Goal: Information Seeking & Learning: Learn about a topic

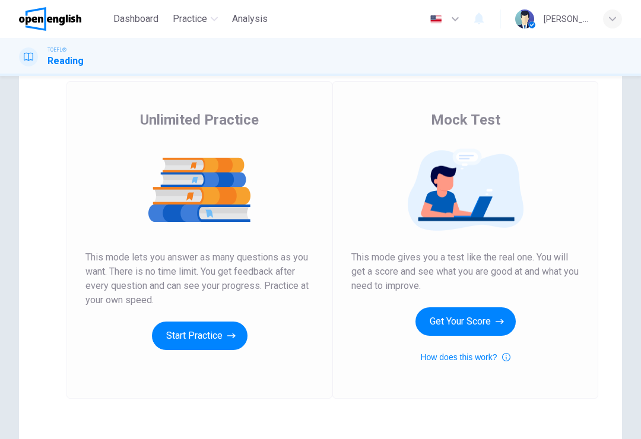
scroll to position [66, 0]
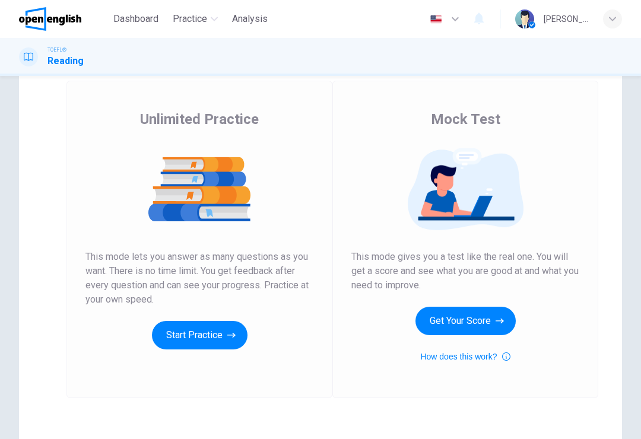
click at [229, 330] on icon "button" at bounding box center [231, 335] width 8 height 12
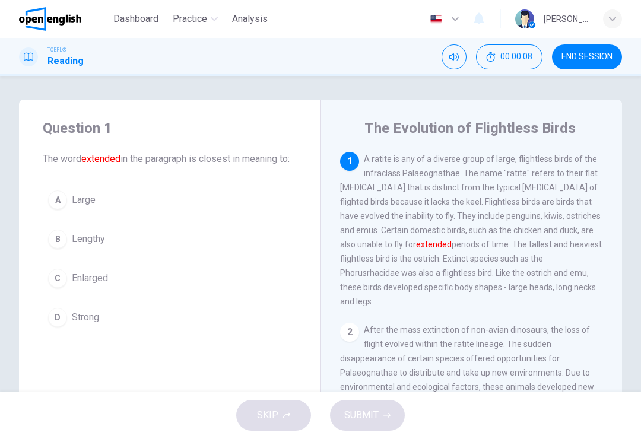
scroll to position [0, 0]
click at [65, 215] on button "A Large" at bounding box center [170, 200] width 254 height 30
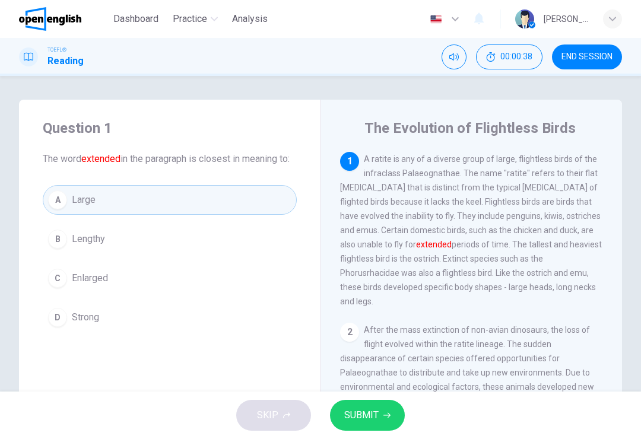
click at [364, 418] on span "SUBMIT" at bounding box center [361, 415] width 34 height 17
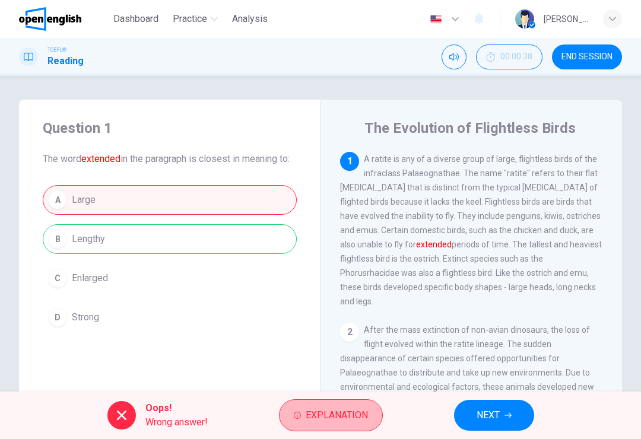
click at [334, 412] on span "Explanation" at bounding box center [336, 415] width 62 height 17
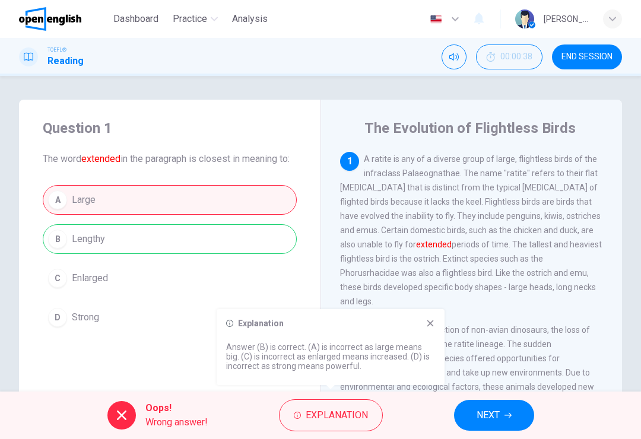
click at [426, 328] on div "Explanation Answer (B) is correct. (A) is incorrect as large means big. (C) is …" at bounding box center [331, 347] width 228 height 76
click at [448, 323] on div "2 After the mass extinction of non-avian dinosaurs, the loss of flight evolved …" at bounding box center [471, 380] width 263 height 114
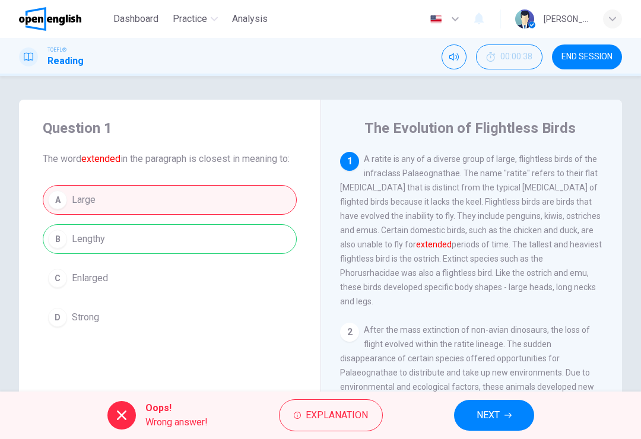
click at [498, 401] on button "NEXT" at bounding box center [494, 415] width 80 height 31
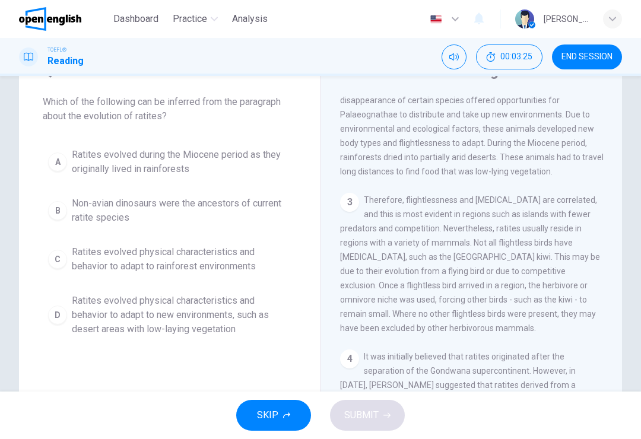
scroll to position [200, 0]
click at [203, 270] on span "Ratites evolved physical characteristics and behavior to adapt to rainforest en…" at bounding box center [181, 259] width 219 height 28
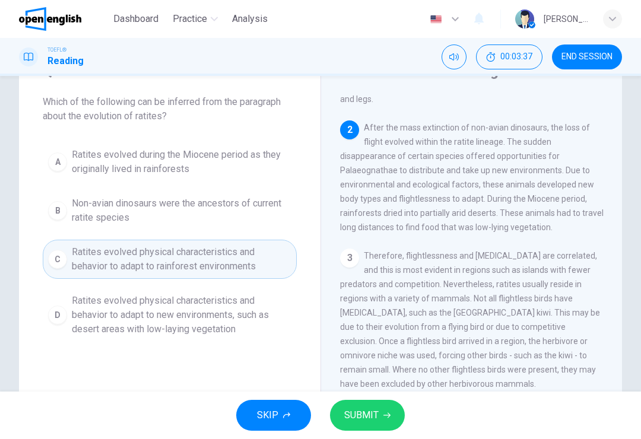
scroll to position [144, 0]
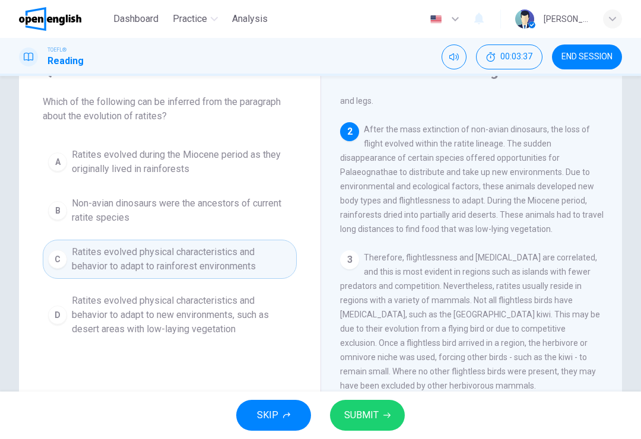
click at [389, 415] on icon "button" at bounding box center [386, 415] width 7 height 5
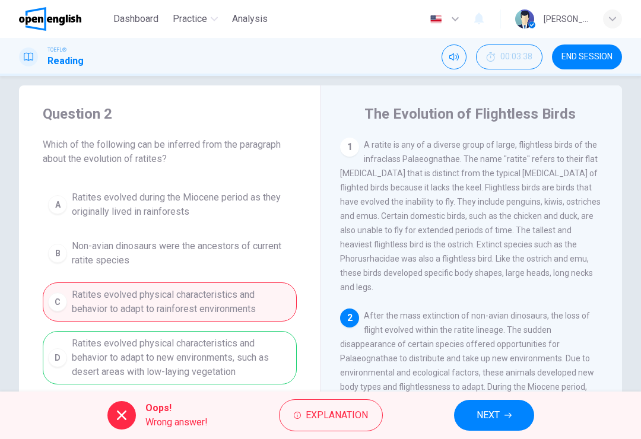
scroll to position [18, 0]
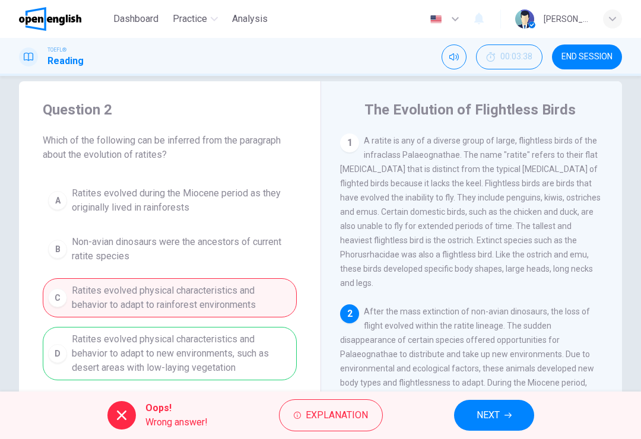
click at [350, 419] on span "Explanation" at bounding box center [336, 415] width 62 height 17
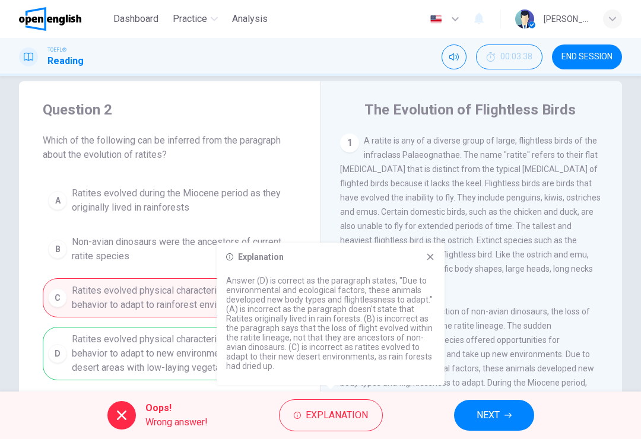
click at [426, 254] on icon at bounding box center [429, 256] width 9 height 9
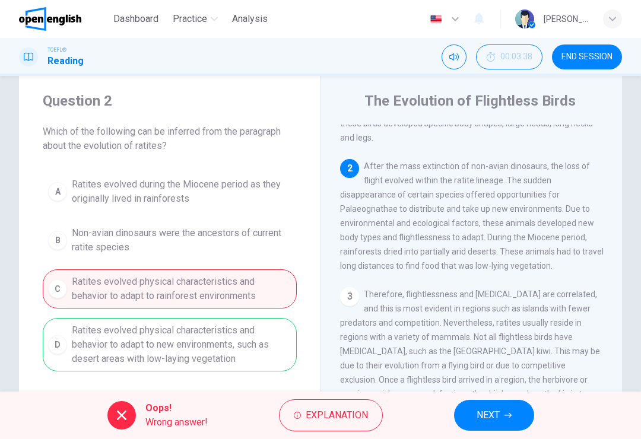
scroll to position [139, 0]
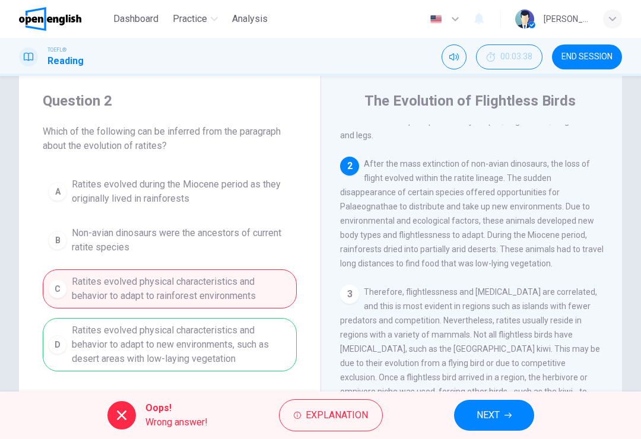
click at [494, 416] on span "NEXT" at bounding box center [487, 415] width 23 height 17
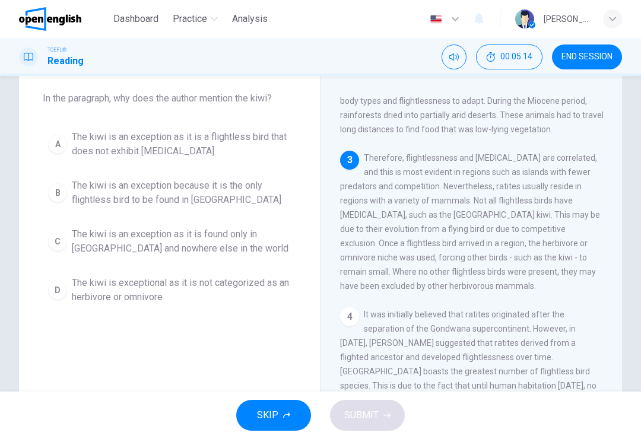
scroll to position [62, 0]
click at [235, 141] on span "The kiwi is an exception as it is a flightless bird that does not exhibit [MEDI…" at bounding box center [181, 143] width 219 height 28
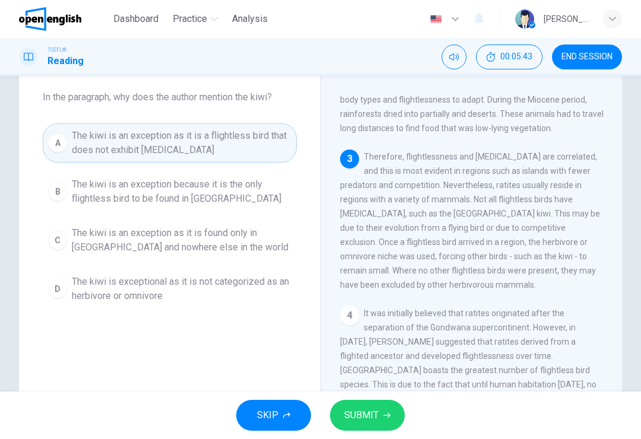
click at [375, 414] on span "SUBMIT" at bounding box center [361, 415] width 34 height 17
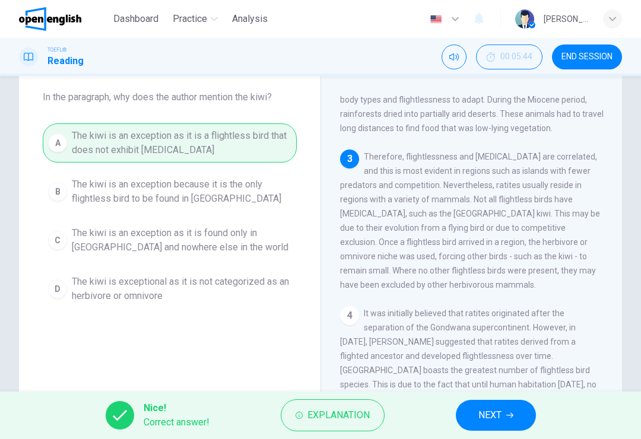
click at [496, 412] on span "NEXT" at bounding box center [489, 415] width 23 height 17
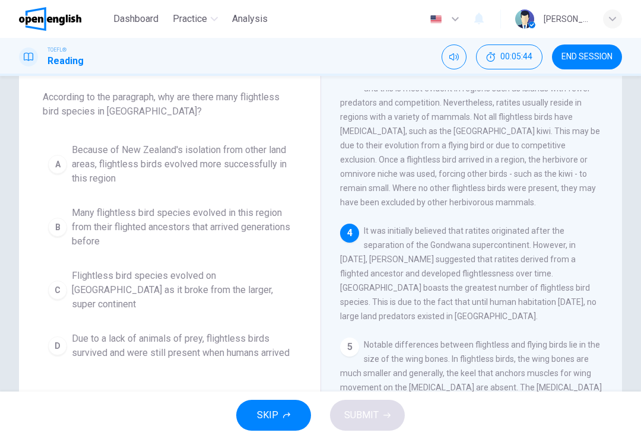
scroll to position [324, 0]
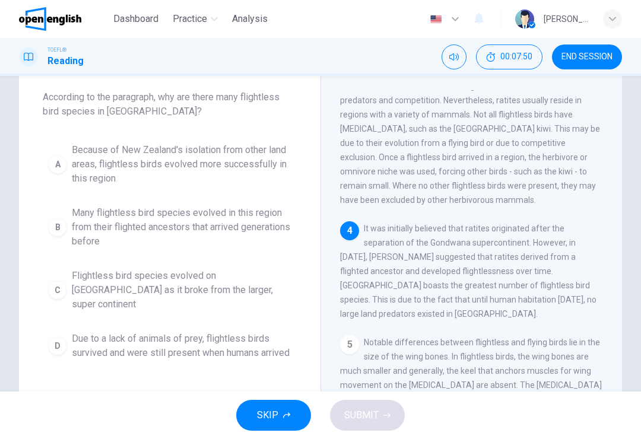
click at [187, 332] on span "Due to a lack of animals of prey, flightless birds survived and were still pres…" at bounding box center [181, 346] width 219 height 28
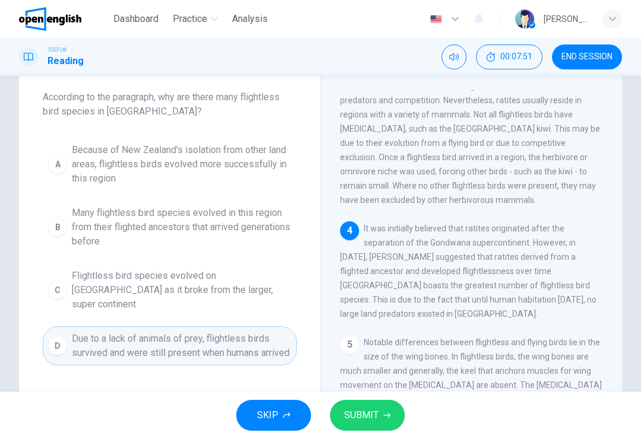
click at [376, 406] on button "SUBMIT" at bounding box center [367, 415] width 75 height 31
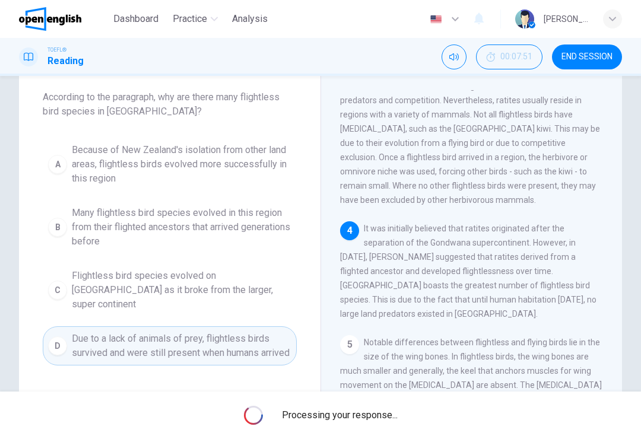
click at [171, 338] on span "Due to a lack of animals of prey, flightless birds survived and were still pres…" at bounding box center [181, 346] width 219 height 28
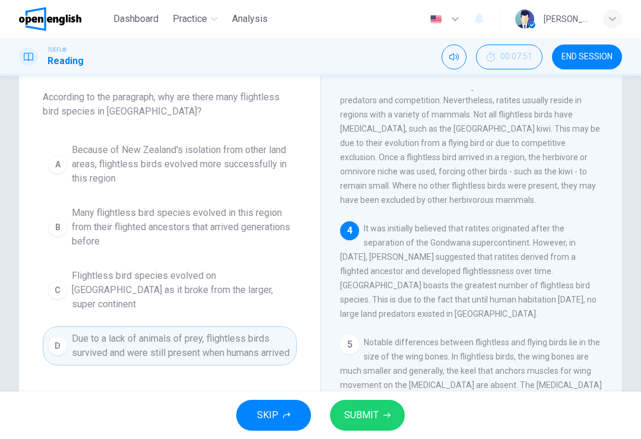
click at [368, 418] on span "SUBMIT" at bounding box center [361, 415] width 34 height 17
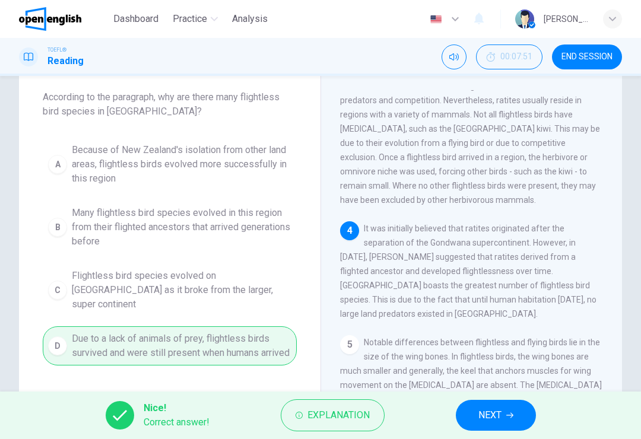
click at [475, 406] on button "NEXT" at bounding box center [496, 415] width 80 height 31
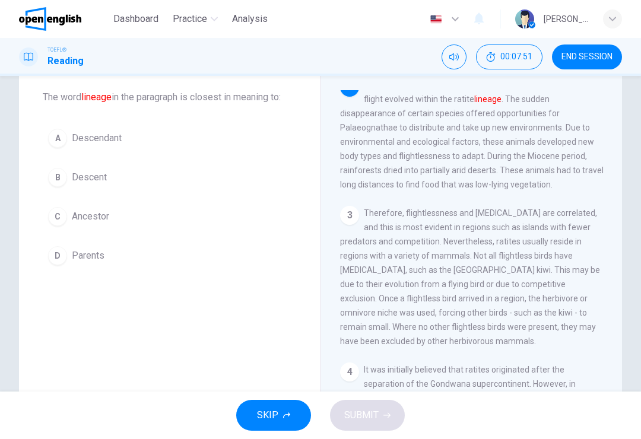
scroll to position [163, 0]
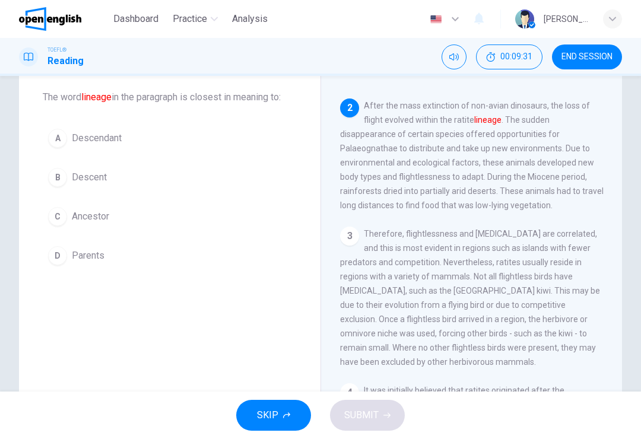
click at [174, 248] on button "D Parents" at bounding box center [170, 256] width 254 height 30
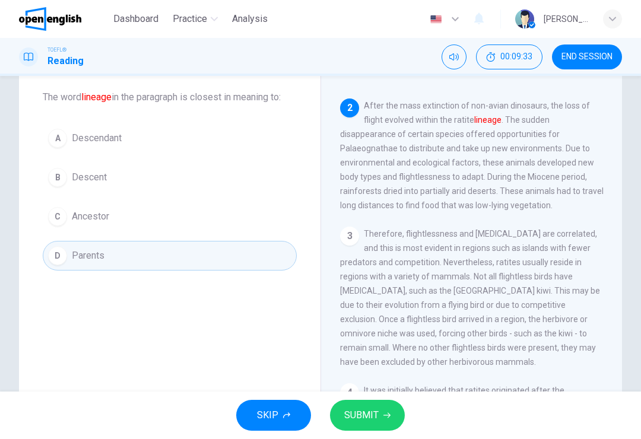
click at [371, 408] on span "SUBMIT" at bounding box center [361, 415] width 34 height 17
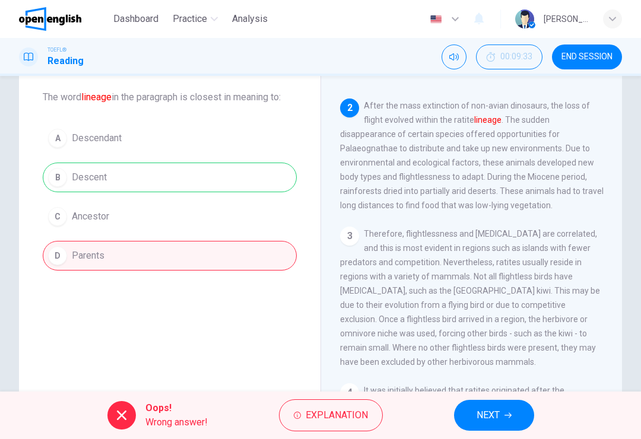
click at [504, 411] on button "NEXT" at bounding box center [494, 415] width 80 height 31
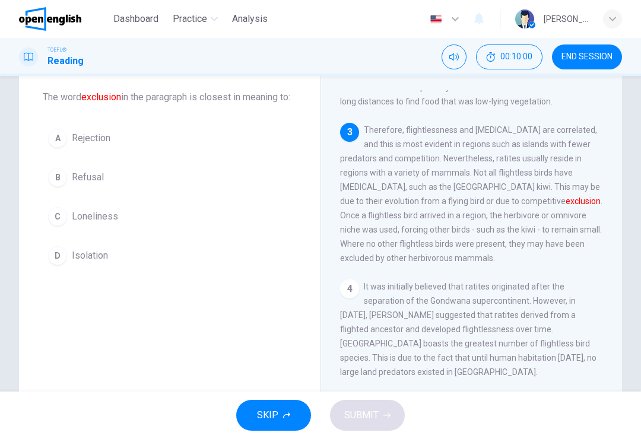
scroll to position [267, 0]
click at [152, 231] on button "C Loneliness" at bounding box center [170, 217] width 254 height 30
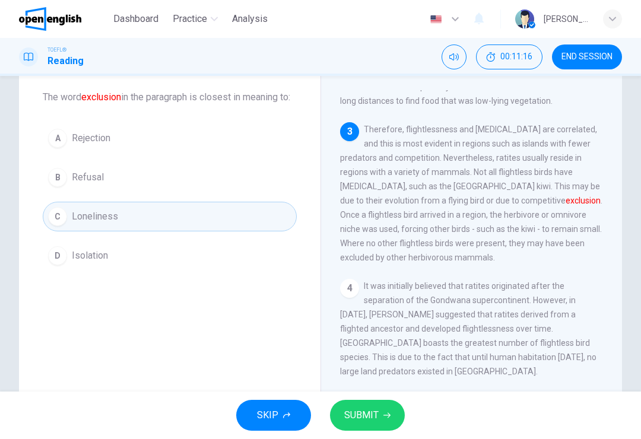
click at [209, 153] on button "A Rejection" at bounding box center [170, 138] width 254 height 30
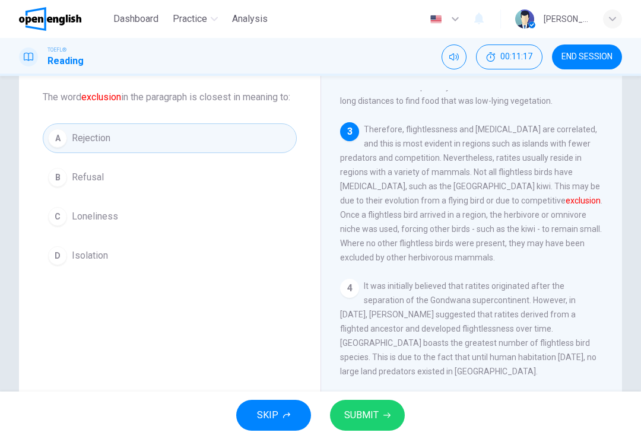
click at [375, 406] on button "SUBMIT" at bounding box center [367, 415] width 75 height 31
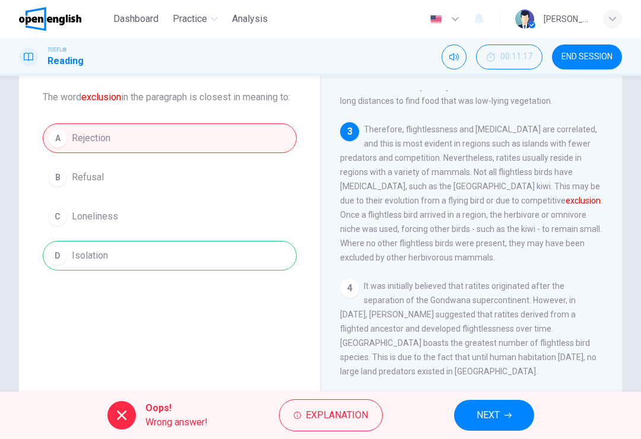
click at [319, 430] on button "Explanation" at bounding box center [331, 415] width 104 height 32
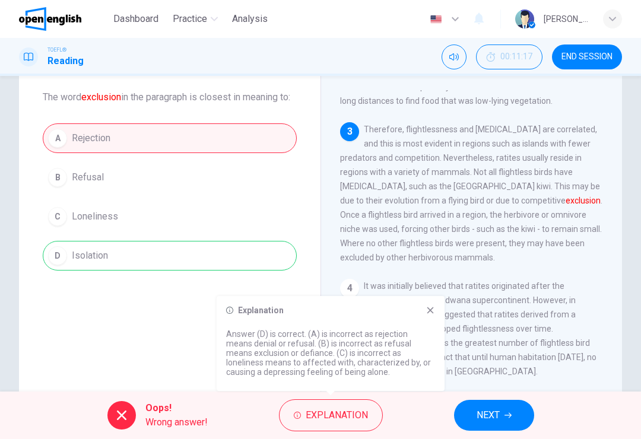
click at [492, 412] on span "NEXT" at bounding box center [487, 415] width 23 height 17
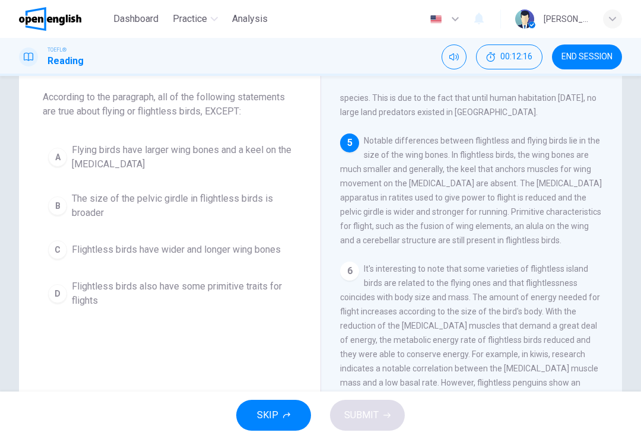
scroll to position [528, 0]
click at [241, 151] on span "Flying birds have larger wing bones and a keel on the [MEDICAL_DATA]" at bounding box center [181, 157] width 219 height 28
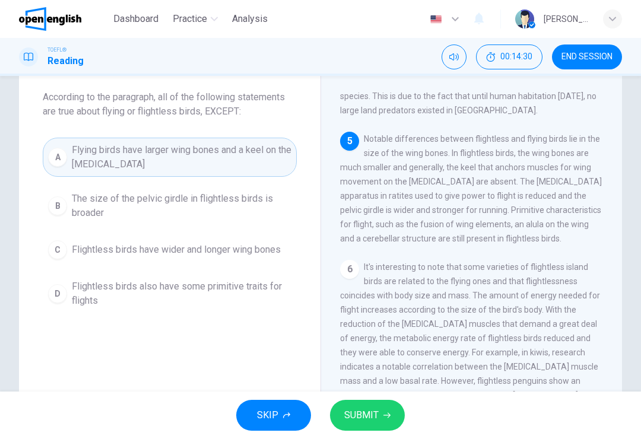
click at [255, 240] on button "C Flightless birds have wider and longer wing bones" at bounding box center [170, 250] width 254 height 30
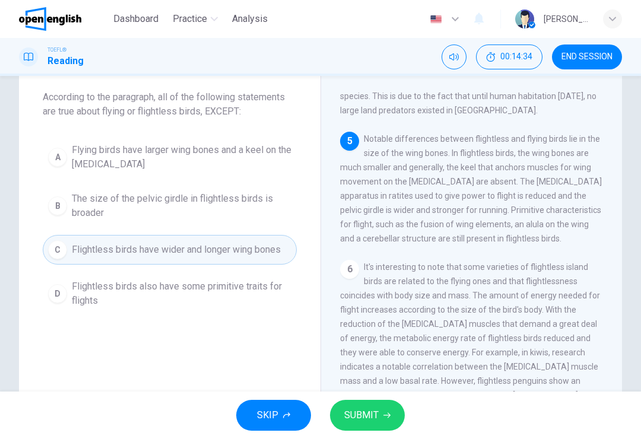
click at [371, 409] on span "SUBMIT" at bounding box center [361, 415] width 34 height 17
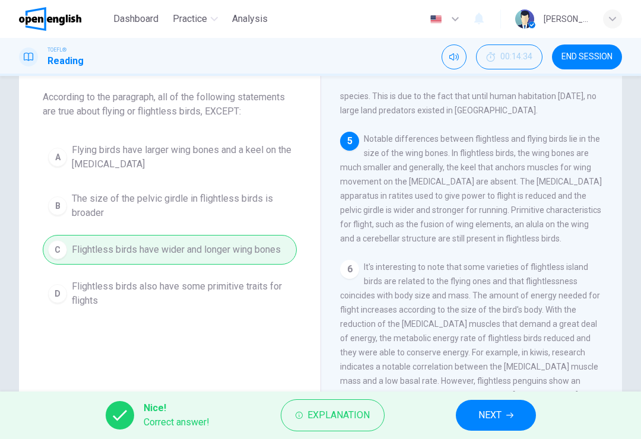
click at [498, 414] on span "NEXT" at bounding box center [489, 415] width 23 height 17
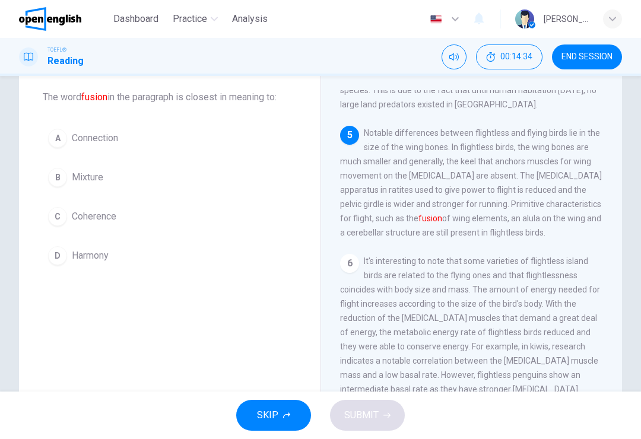
scroll to position [561, 0]
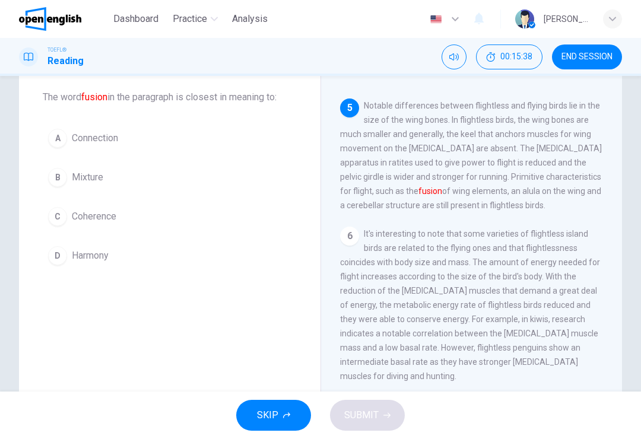
click at [139, 257] on button "D Harmony" at bounding box center [170, 256] width 254 height 30
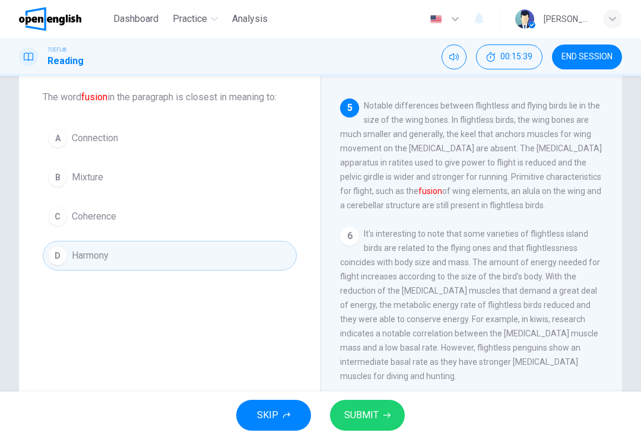
click at [366, 430] on button "SUBMIT" at bounding box center [367, 415] width 75 height 31
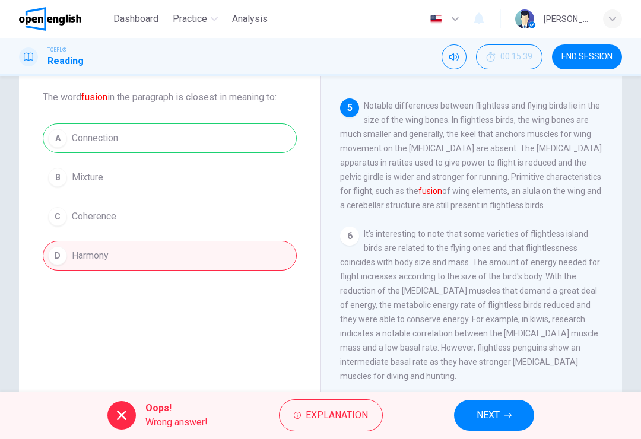
click at [346, 416] on span "Explanation" at bounding box center [336, 415] width 62 height 17
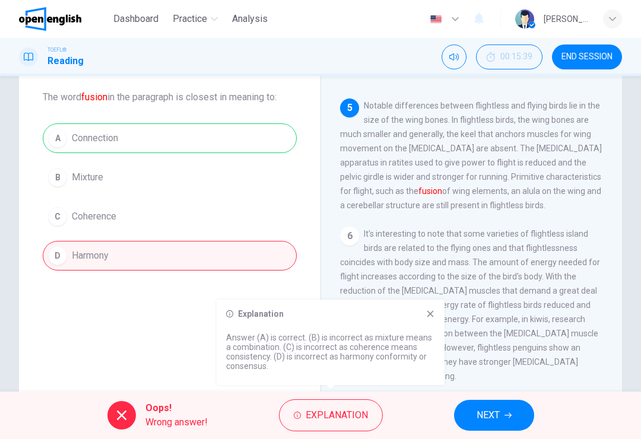
click at [561, 303] on span "It's interesting to note that some varieties of flightless island birds are rel…" at bounding box center [470, 305] width 260 height 152
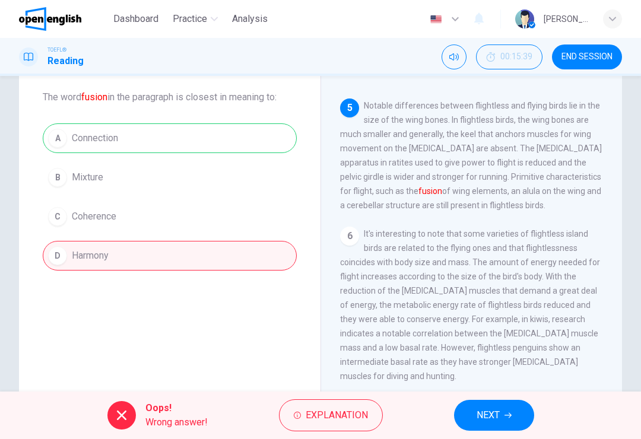
click at [505, 420] on button "NEXT" at bounding box center [494, 415] width 80 height 31
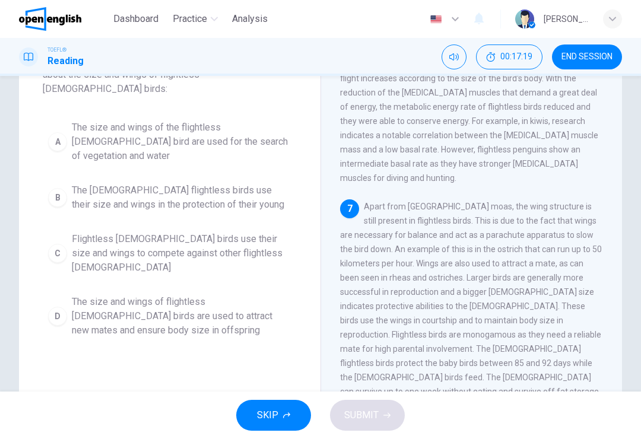
scroll to position [99, 0]
click at [203, 231] on span "Flightless [DEMOGRAPHIC_DATA] birds use their size and wings to compete against…" at bounding box center [181, 252] width 219 height 43
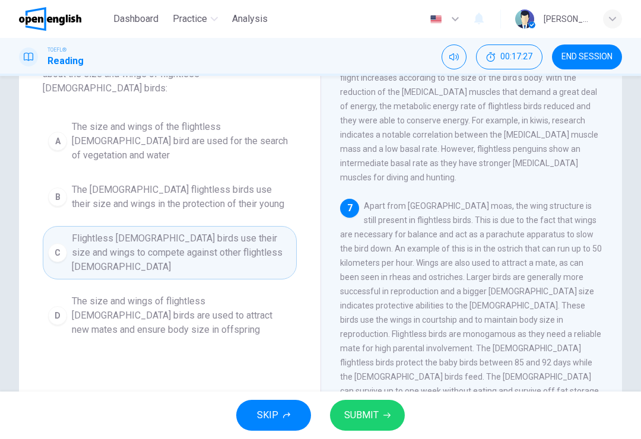
click at [378, 410] on button "SUBMIT" at bounding box center [367, 415] width 75 height 31
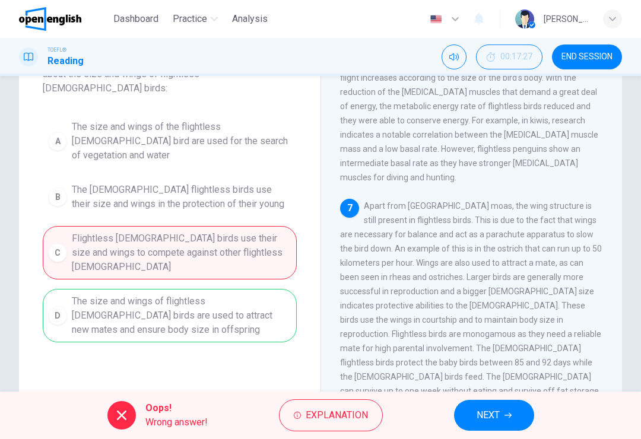
click at [501, 416] on button "NEXT" at bounding box center [494, 415] width 80 height 31
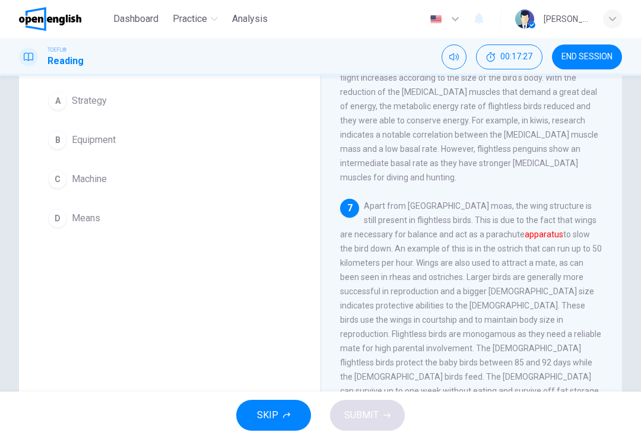
click at [577, 59] on span "END SESSION" at bounding box center [586, 56] width 51 height 9
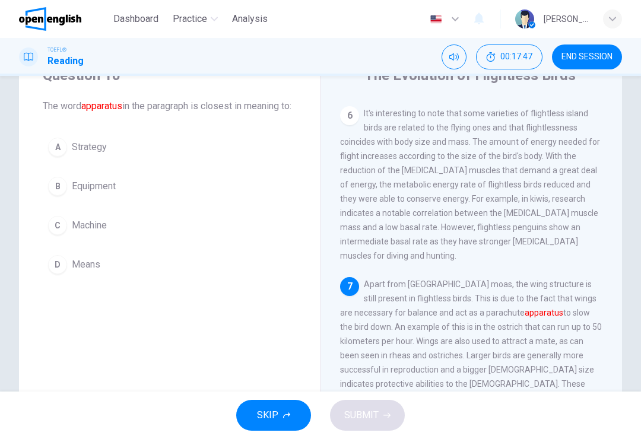
scroll to position [691, 0]
click at [176, 201] on button "B Equipment" at bounding box center [170, 186] width 254 height 30
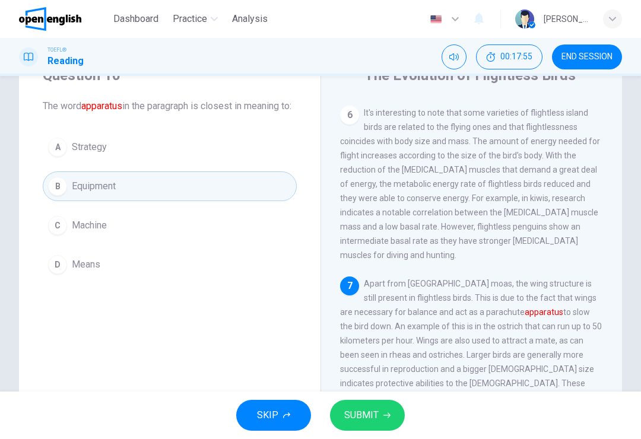
click at [378, 421] on button "SUBMIT" at bounding box center [367, 415] width 75 height 31
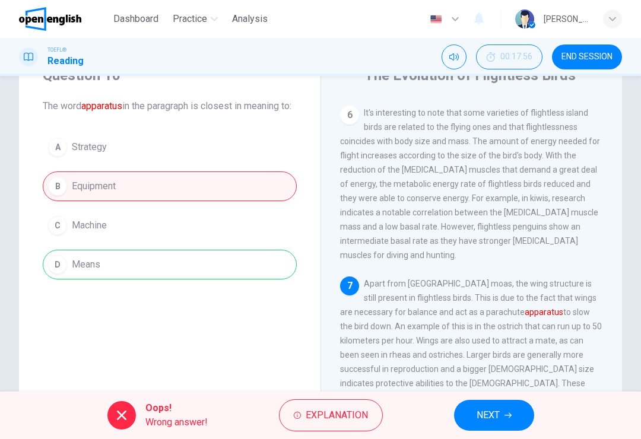
click at [346, 421] on span "Explanation" at bounding box center [336, 415] width 62 height 17
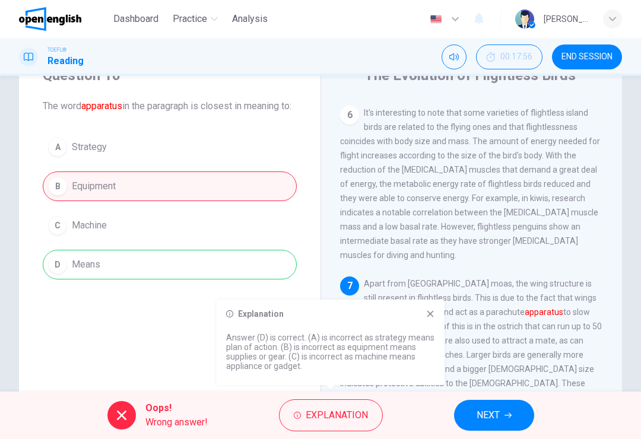
click at [596, 51] on button "END SESSION" at bounding box center [587, 56] width 70 height 25
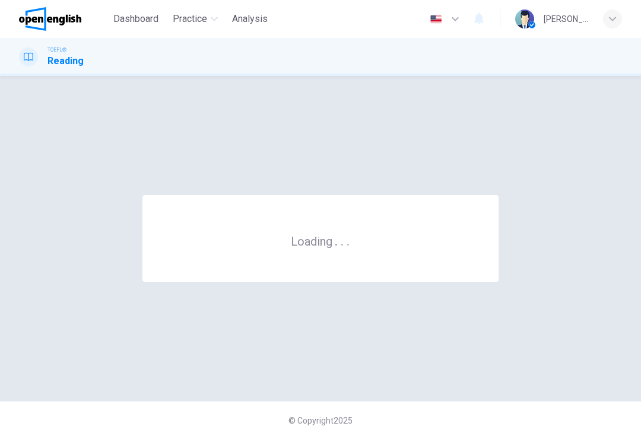
scroll to position [0, 0]
